Goal: Information Seeking & Learning: Learn about a topic

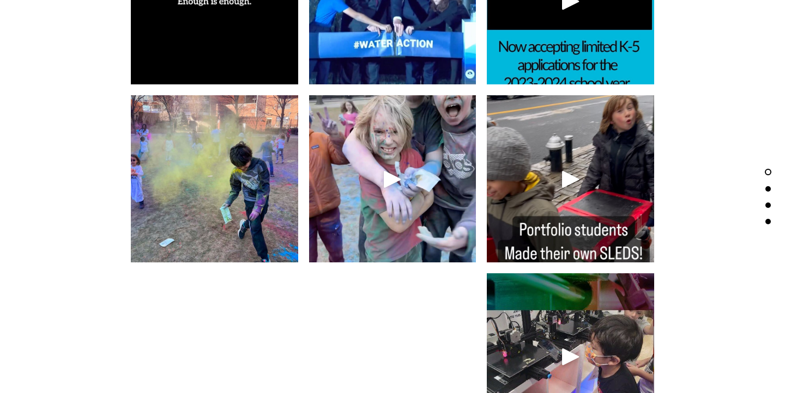
type input "[EMAIL_ADDRESS][DOMAIN_NAME]"
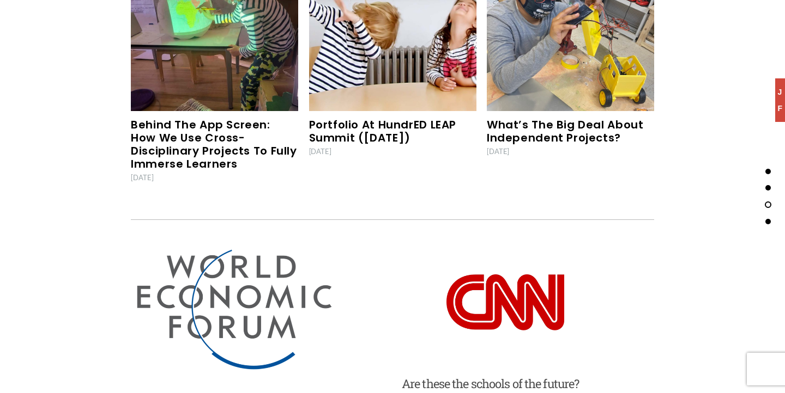
scroll to position [3300, 0]
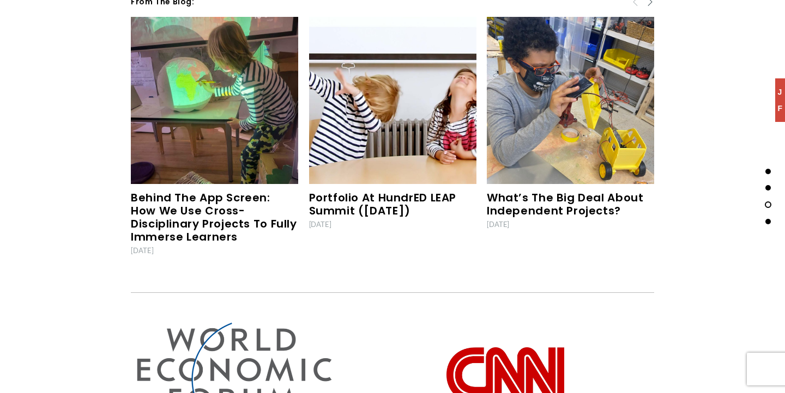
click at [238, 202] on link "Behind the App Screen: How we use Cross-disciplinary Projects to fully immerse …" at bounding box center [214, 219] width 166 height 58
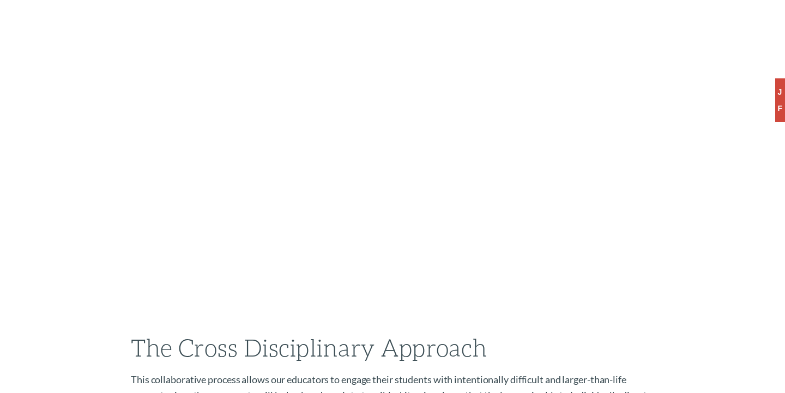
type input "[EMAIL_ADDRESS][DOMAIN_NAME]"
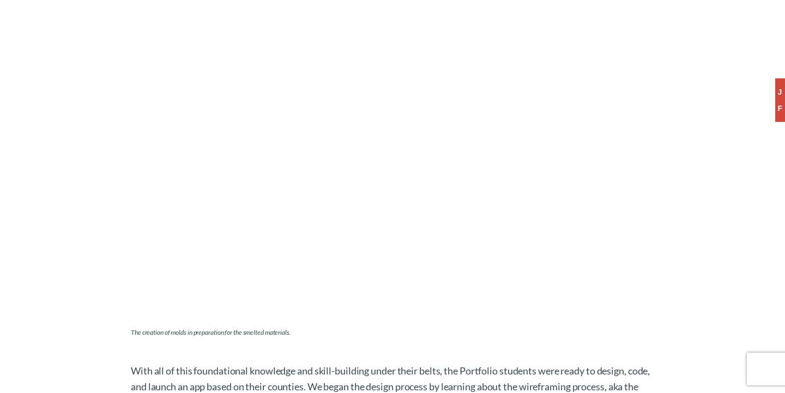
scroll to position [5363, 0]
